Goal: Navigation & Orientation: Find specific page/section

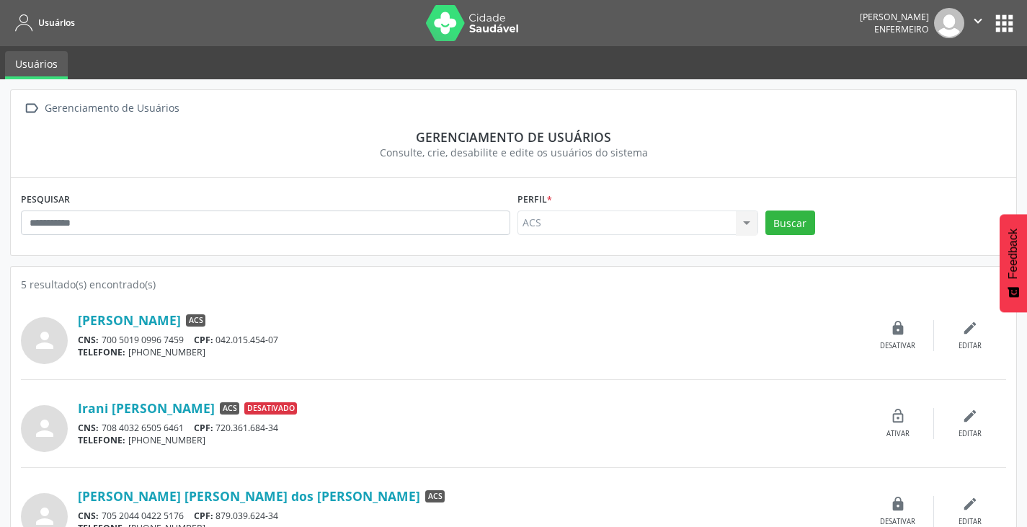
click at [1004, 23] on button "apps" at bounding box center [1004, 23] width 25 height 25
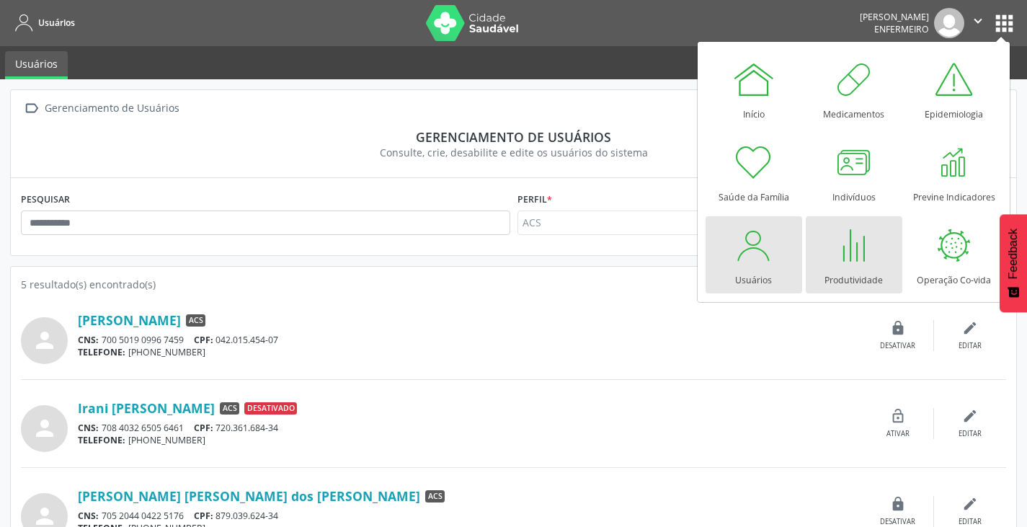
click at [853, 254] on div at bounding box center [853, 244] width 43 height 43
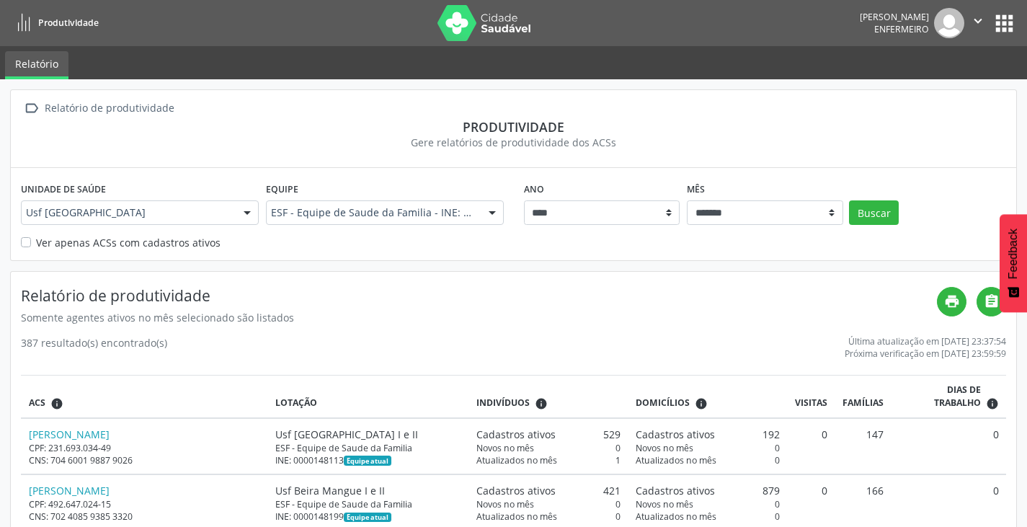
click at [1008, 27] on button "apps" at bounding box center [1004, 23] width 25 height 25
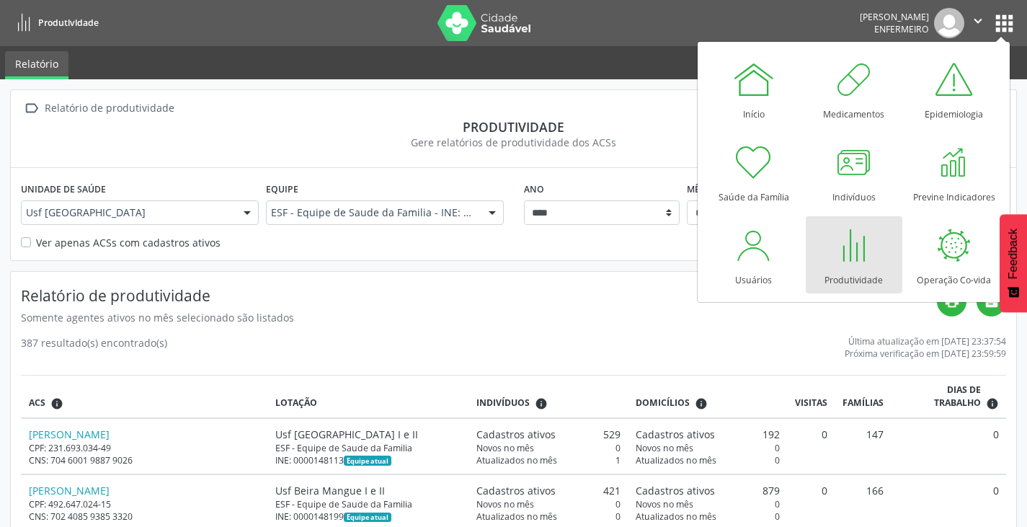
click at [648, 132] on div "Produtividade" at bounding box center [513, 127] width 985 height 16
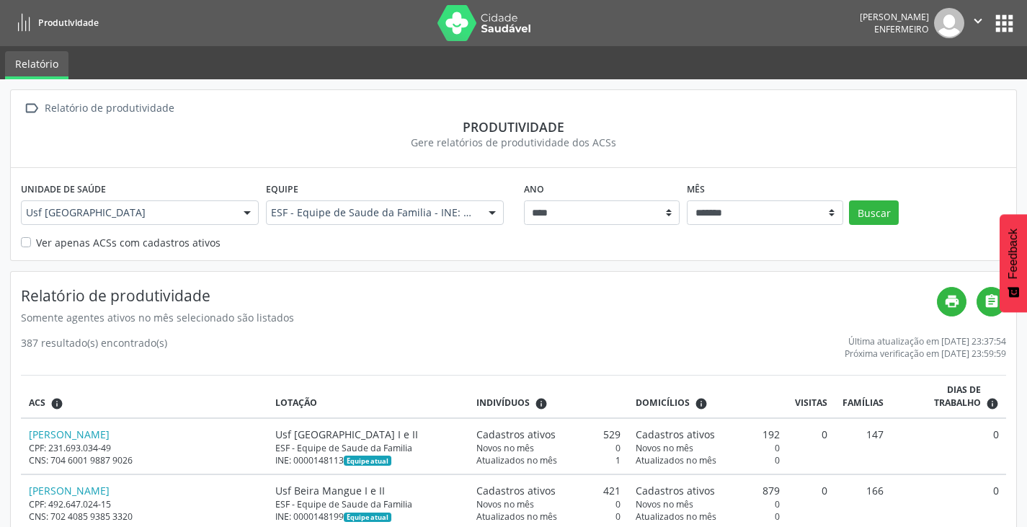
click at [976, 18] on icon "" at bounding box center [978, 21] width 16 height 16
click at [824, 129] on div "Produtividade" at bounding box center [513, 127] width 985 height 16
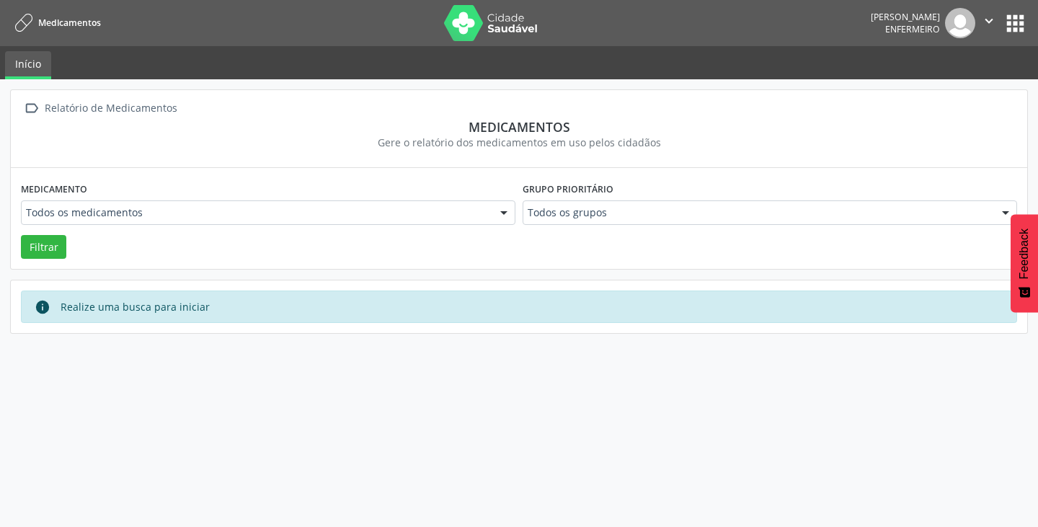
click at [1017, 25] on button "apps" at bounding box center [1014, 23] width 25 height 25
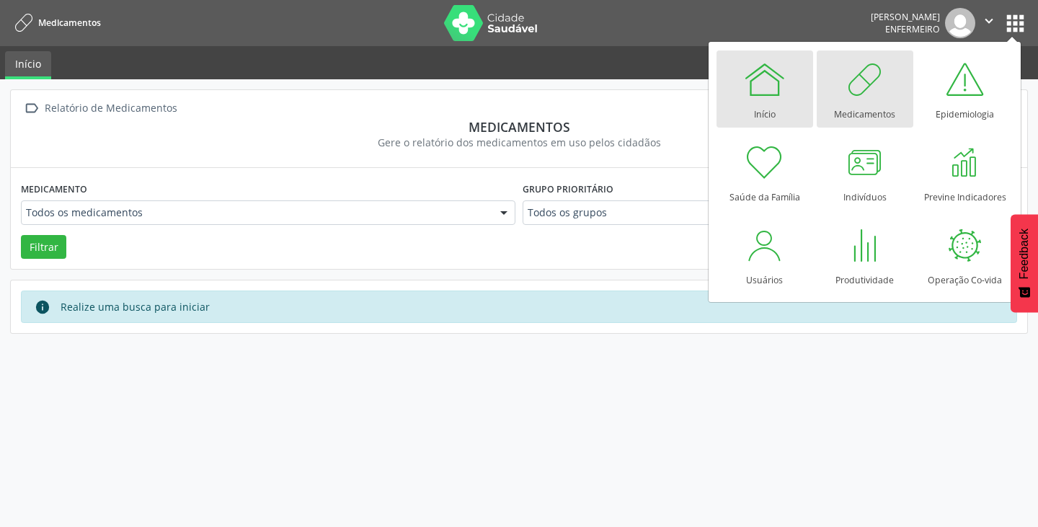
click at [771, 97] on div at bounding box center [764, 79] width 43 height 43
